Goal: Task Accomplishment & Management: Manage account settings

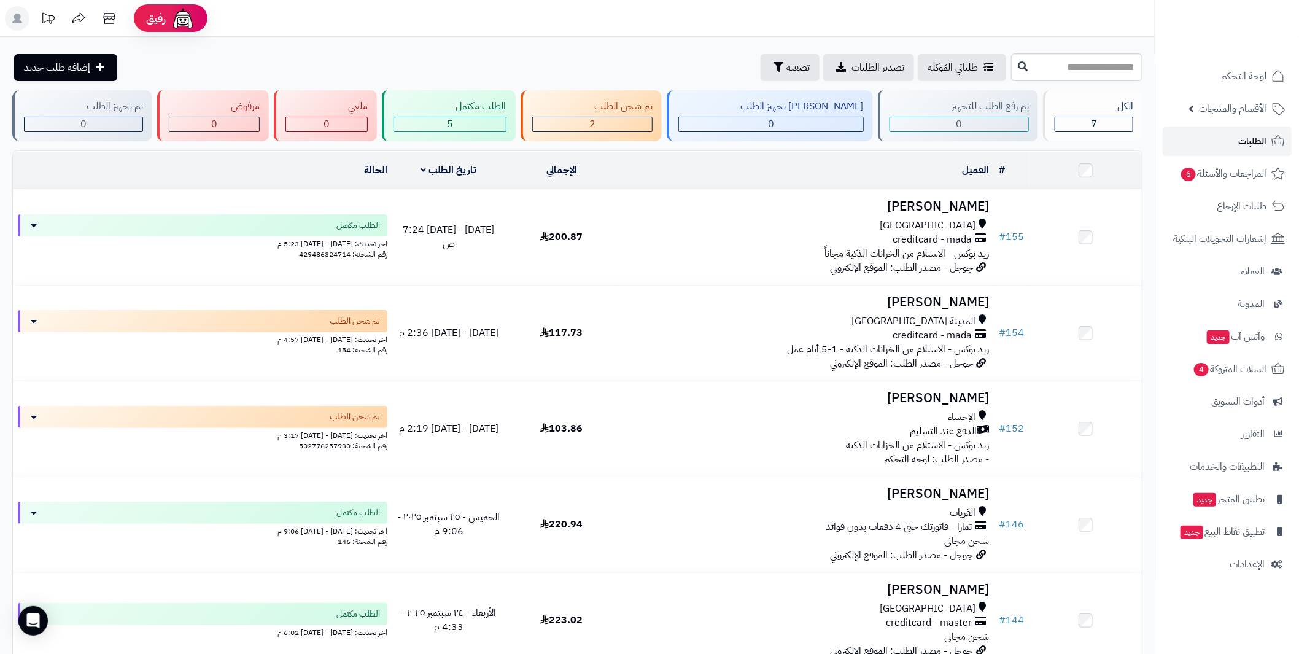
click at [654, 138] on span "الطلبات" at bounding box center [1252, 141] width 28 height 17
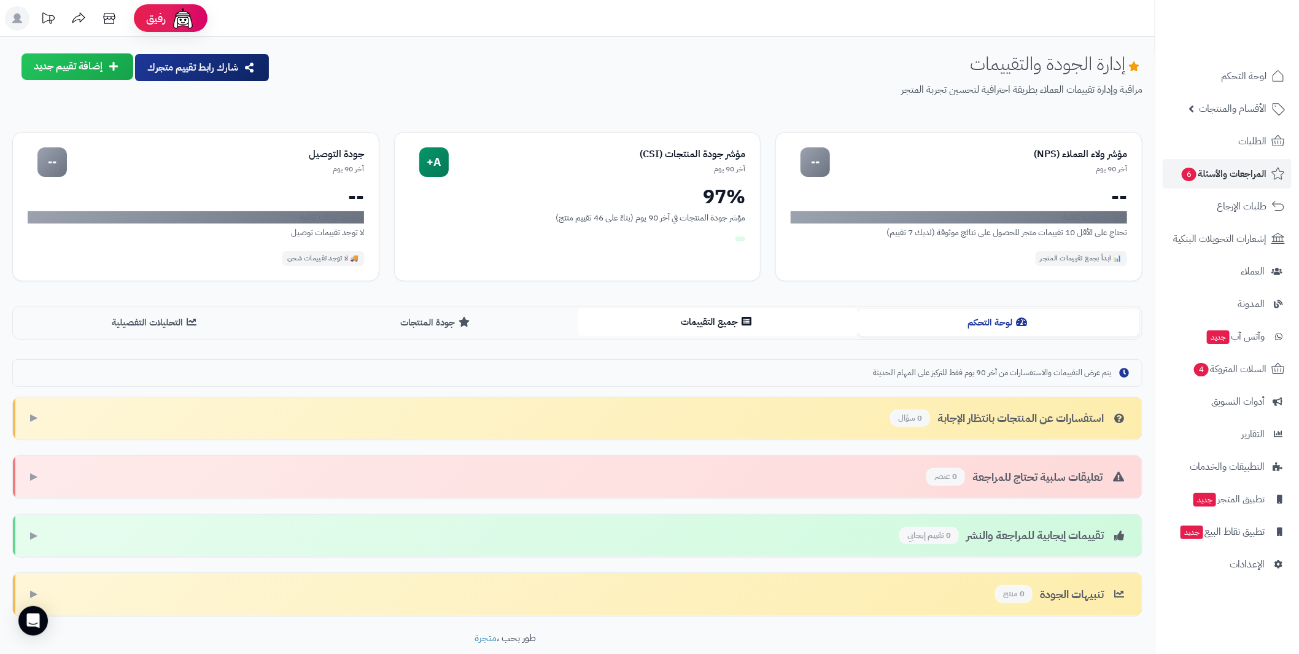
click at [740, 319] on button "جميع التقييمات" at bounding box center [718, 322] width 281 height 28
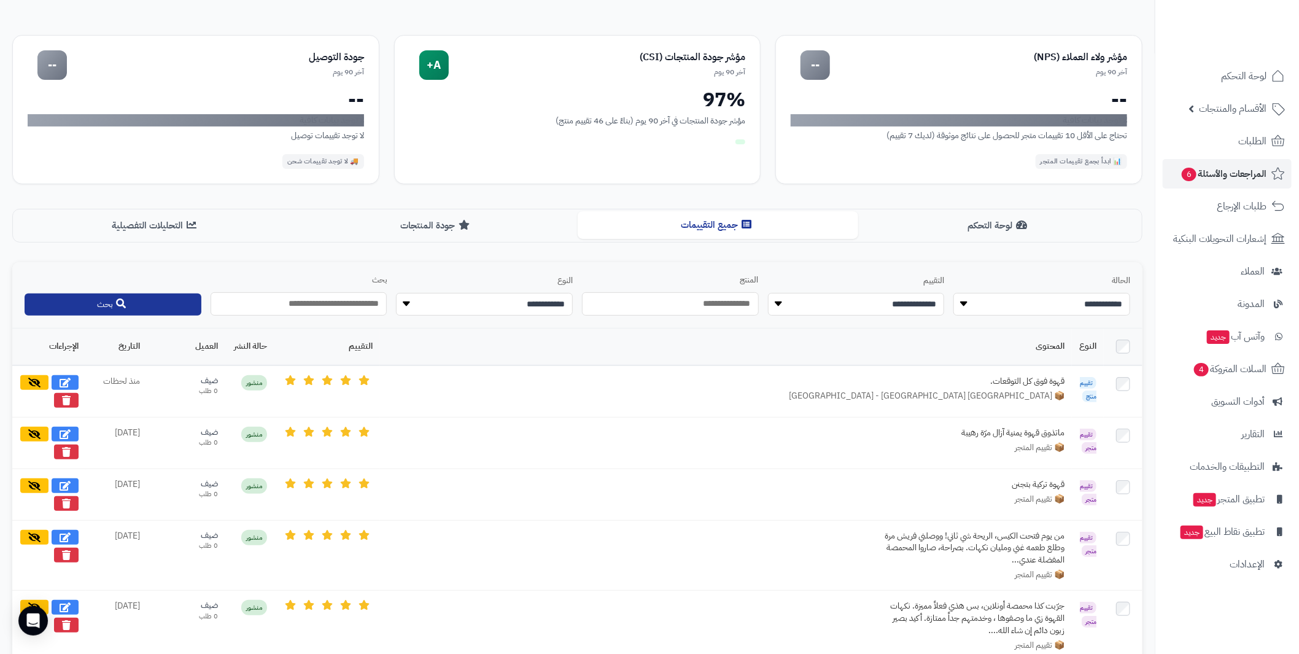
scroll to position [122, 0]
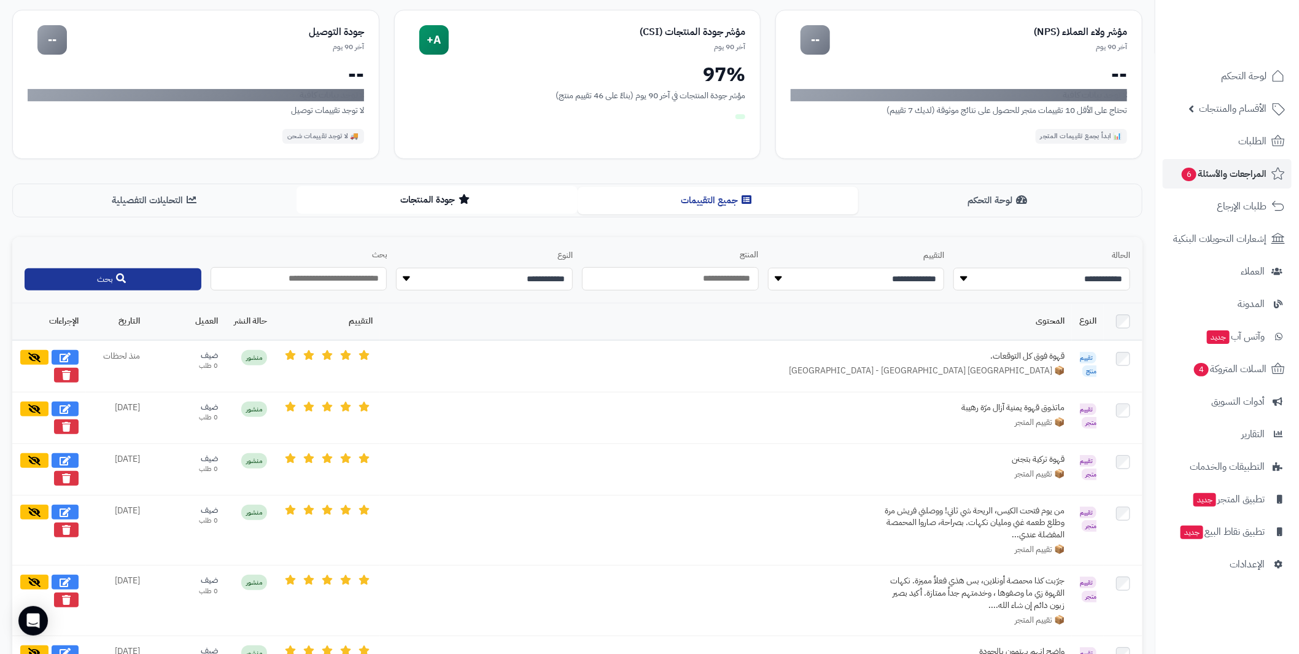
click at [473, 199] on button "جودة المنتجات" at bounding box center [436, 200] width 281 height 28
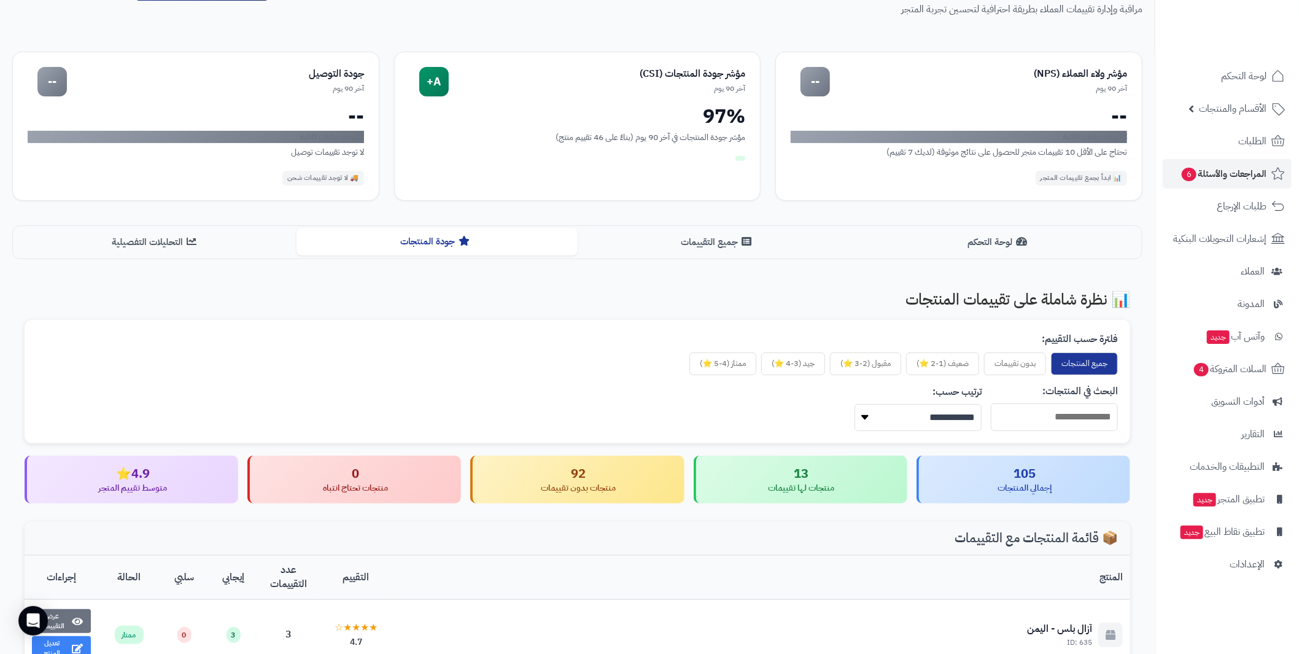
scroll to position [61, 0]
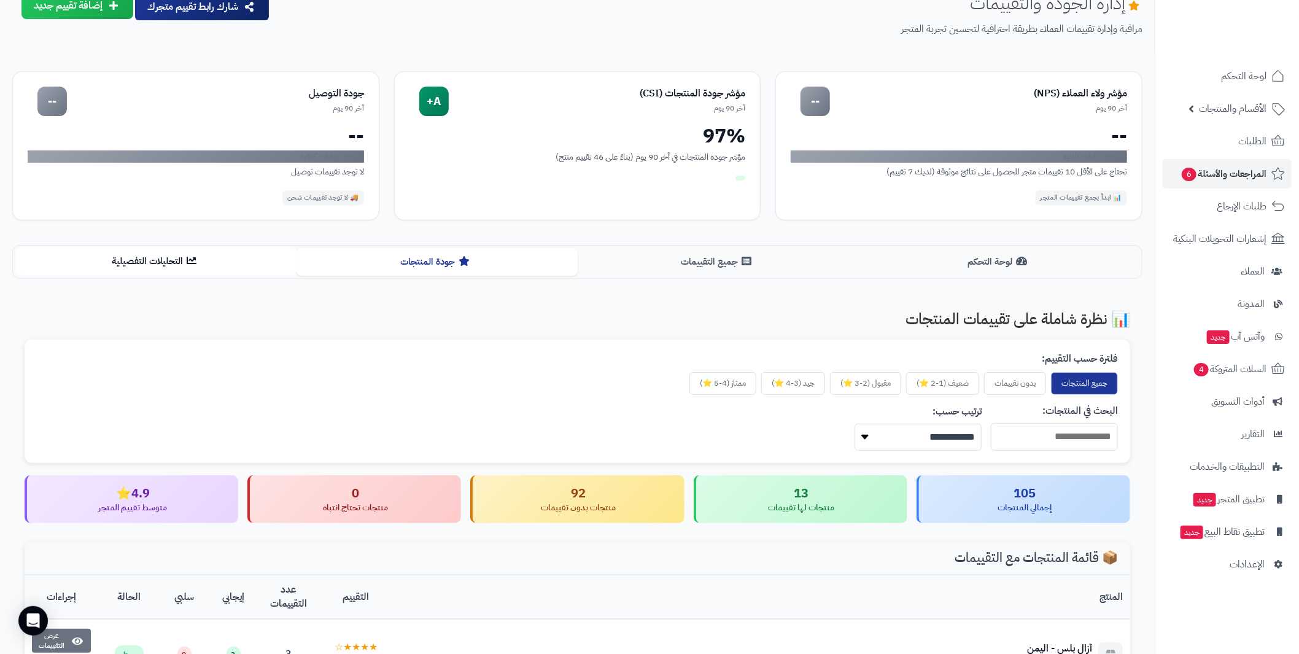
click at [188, 264] on button "التحليلات التفصيلية" at bounding box center [155, 261] width 281 height 28
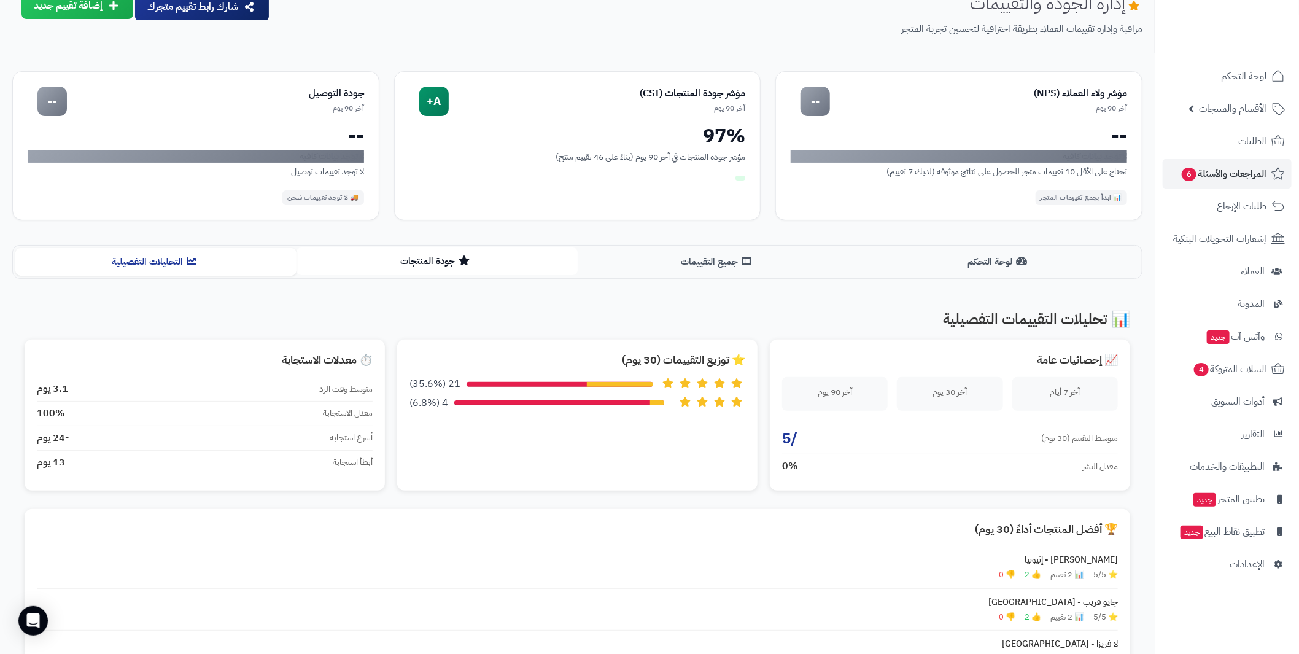
click at [445, 254] on button "جودة المنتجات" at bounding box center [436, 261] width 281 height 28
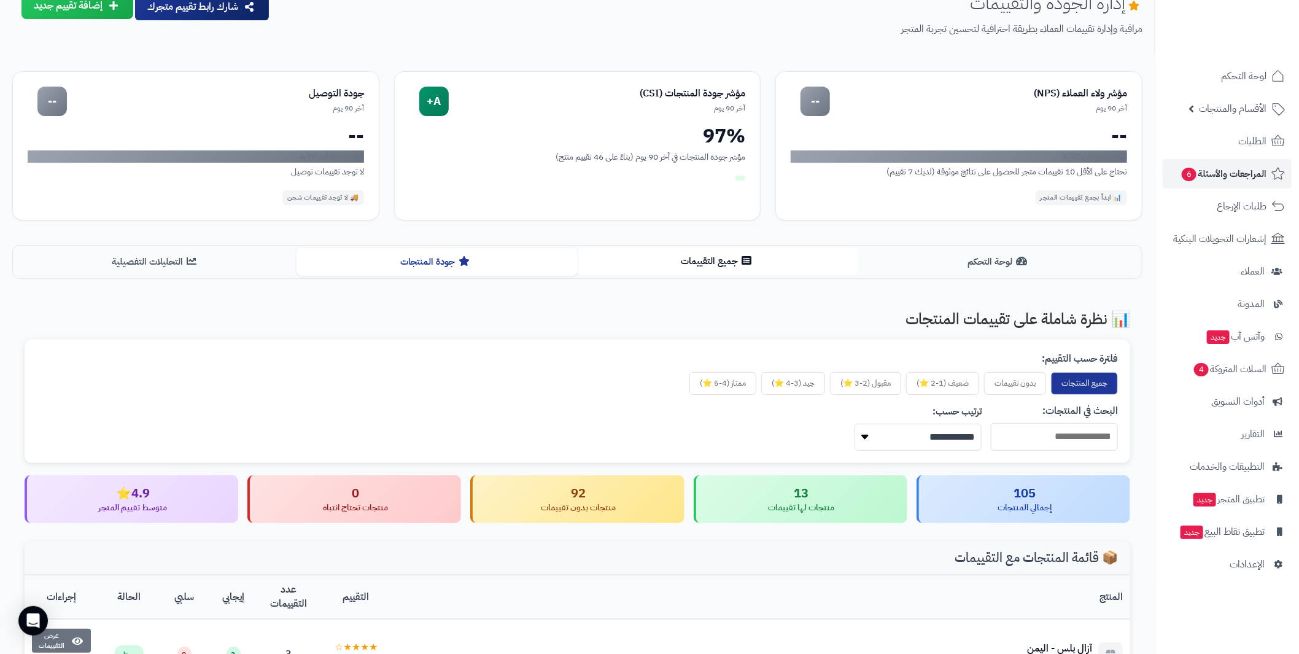
click at [651, 263] on button "جميع التقييمات" at bounding box center [718, 261] width 281 height 28
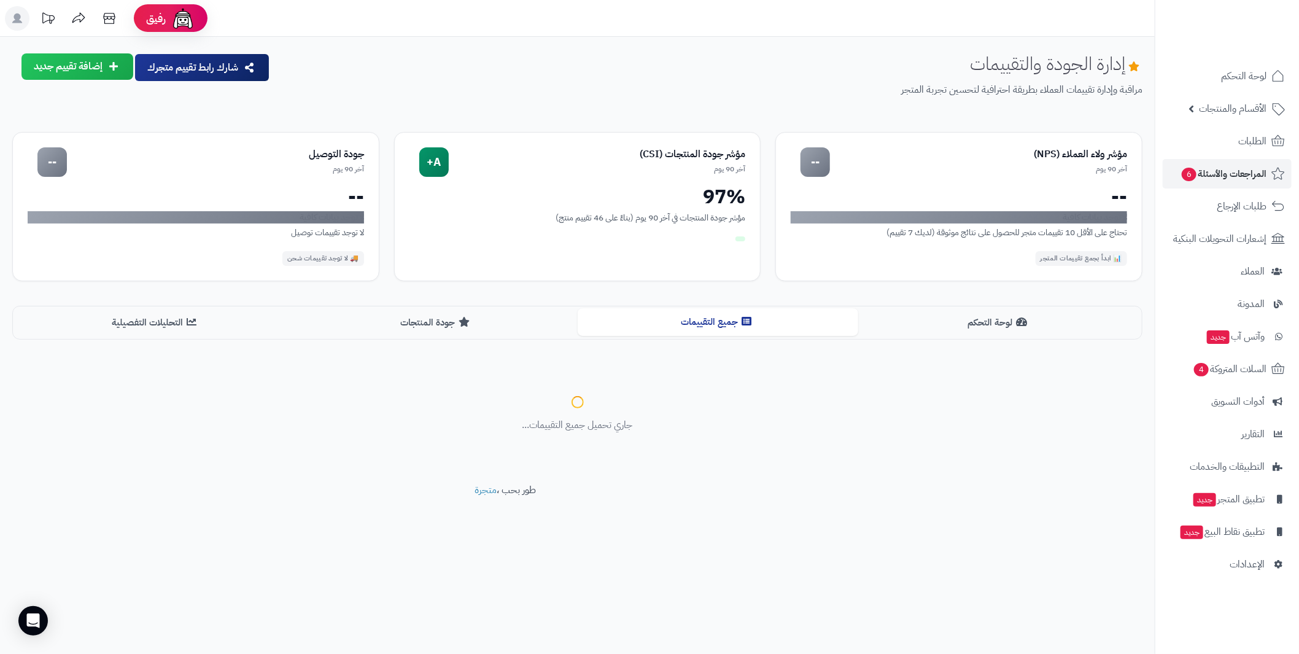
scroll to position [0, 0]
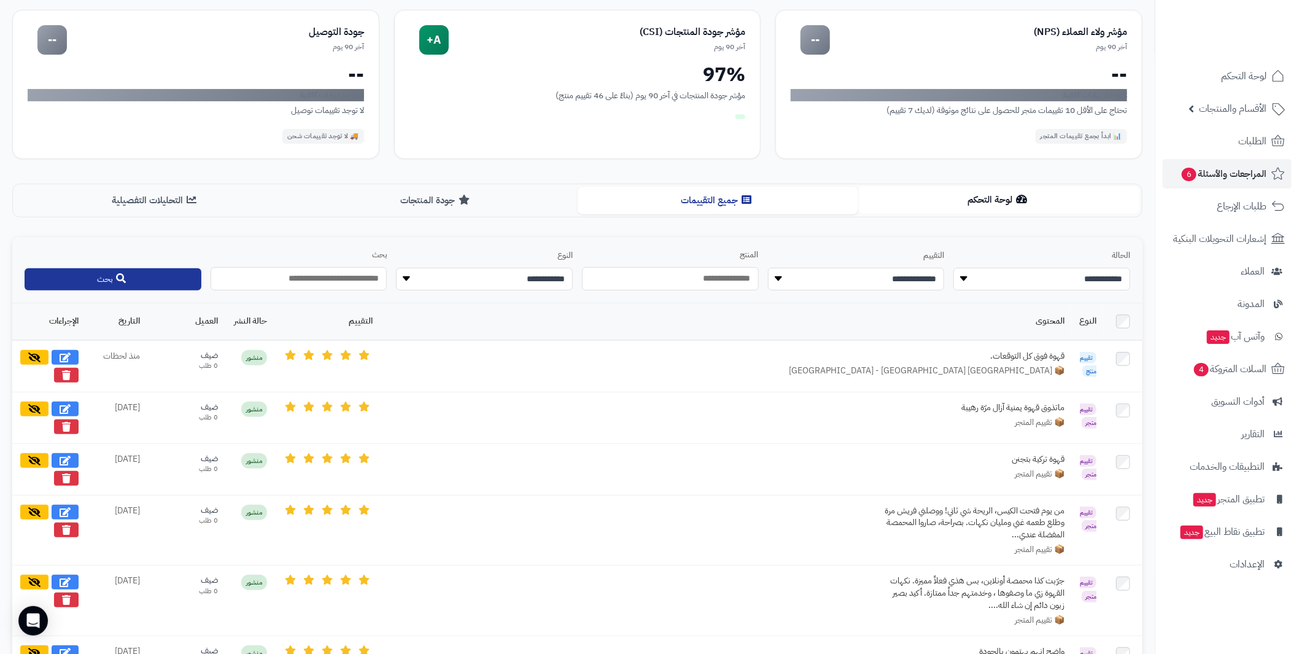
click at [957, 193] on button "لوحة التحكم" at bounding box center [998, 200] width 281 height 28
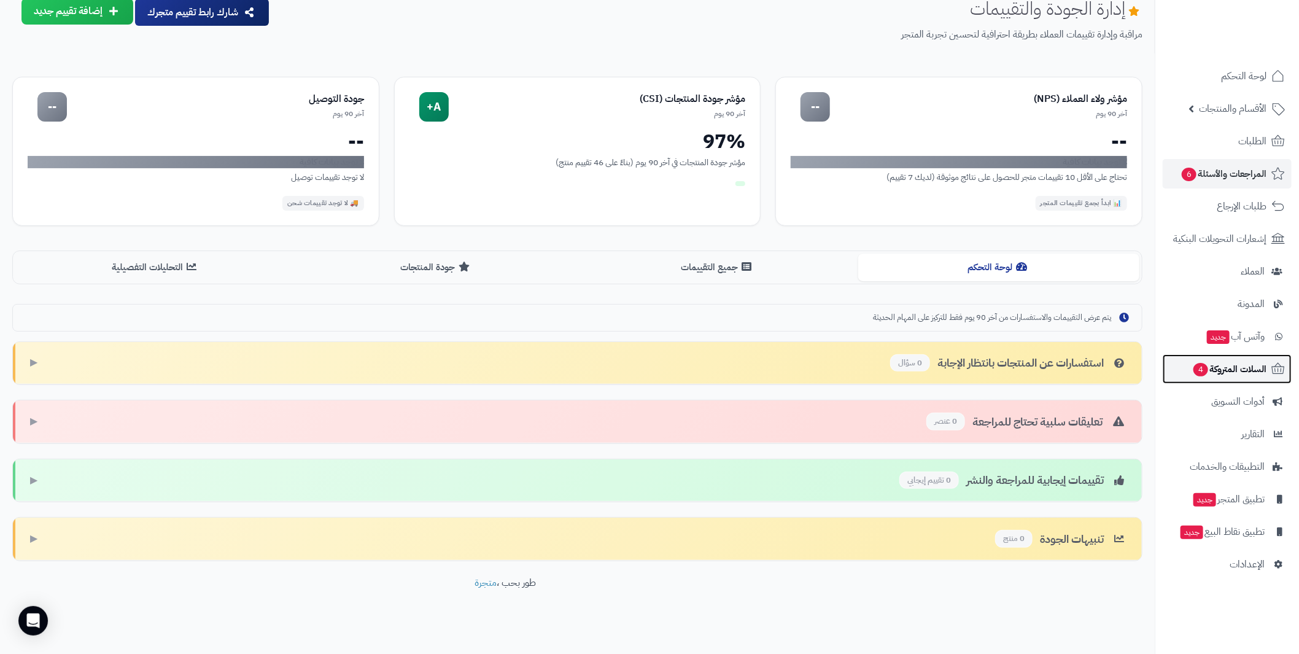
click at [1209, 377] on span "السلات المتروكة 4" at bounding box center [1229, 368] width 74 height 17
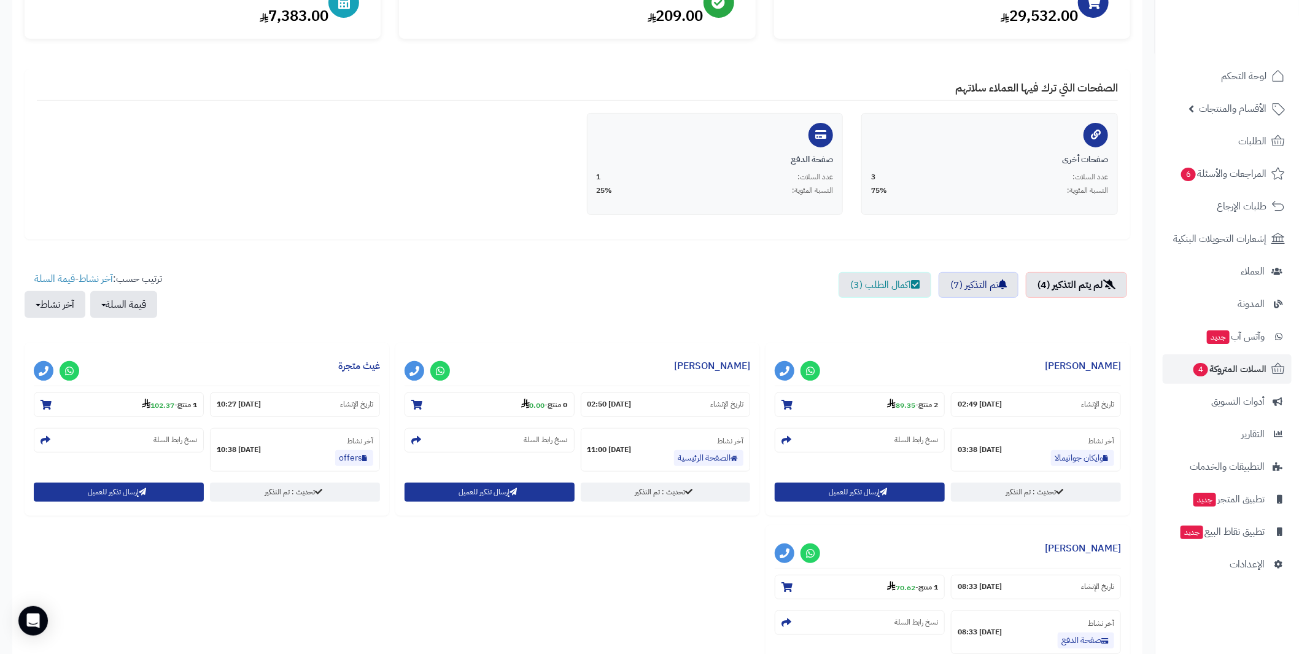
scroll to position [42, 0]
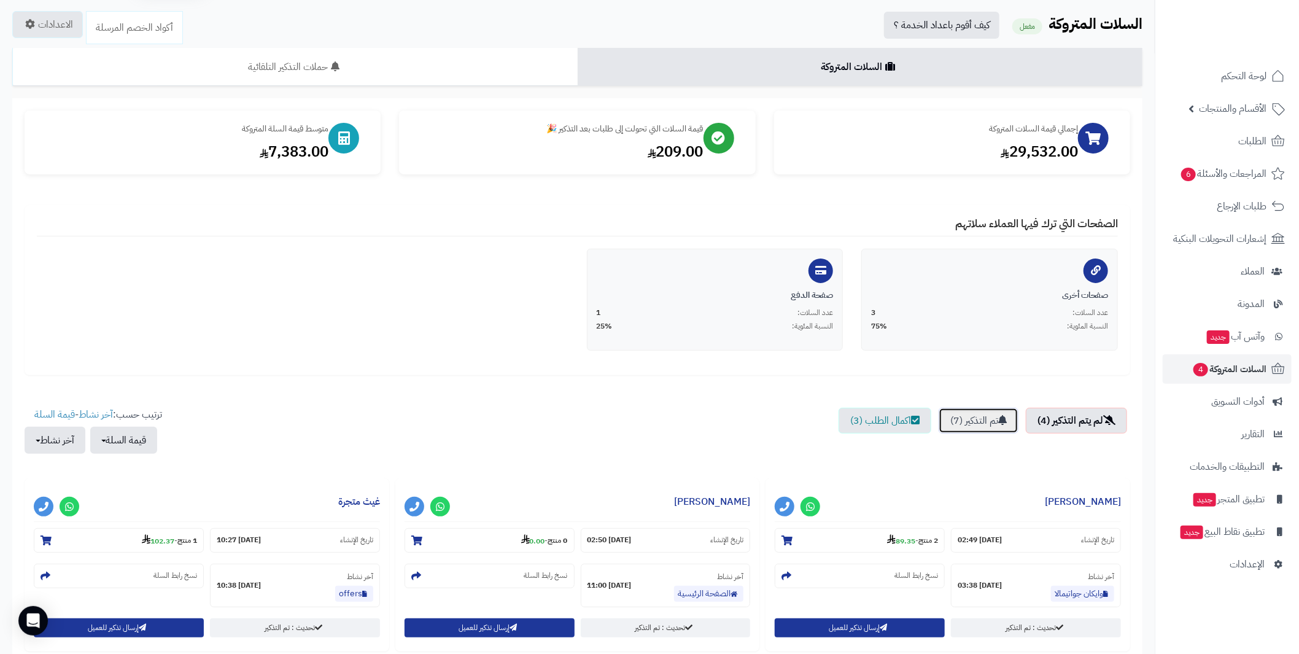
click at [961, 416] on link "تم التذكير (7)" at bounding box center [979, 421] width 80 height 26
